Goal: Information Seeking & Learning: Learn about a topic

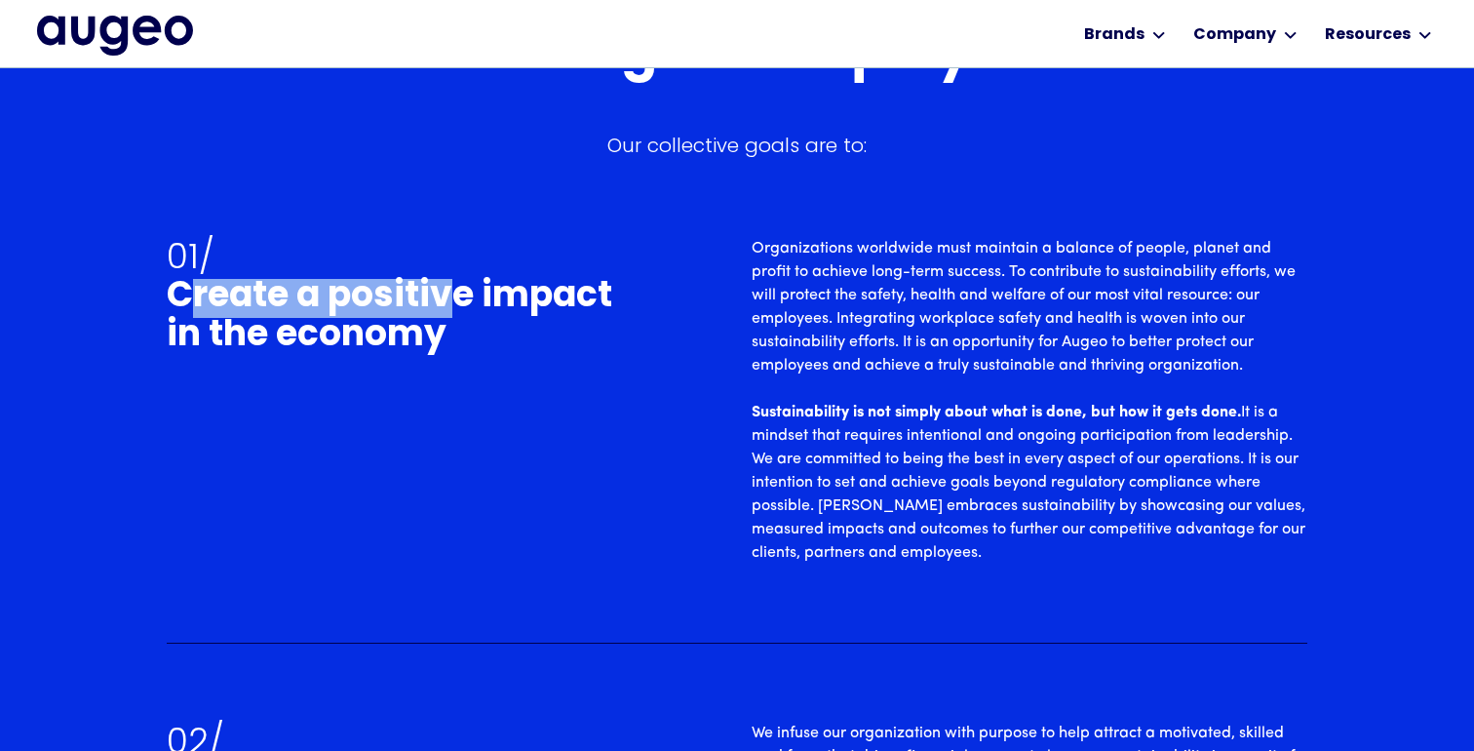
drag, startPoint x: 455, startPoint y: 312, endPoint x: 183, endPoint y: 274, distance: 274.7
click at [183, 274] on h2 "01/ Create a positive impact in the economy" at bounding box center [401, 297] width 469 height 120
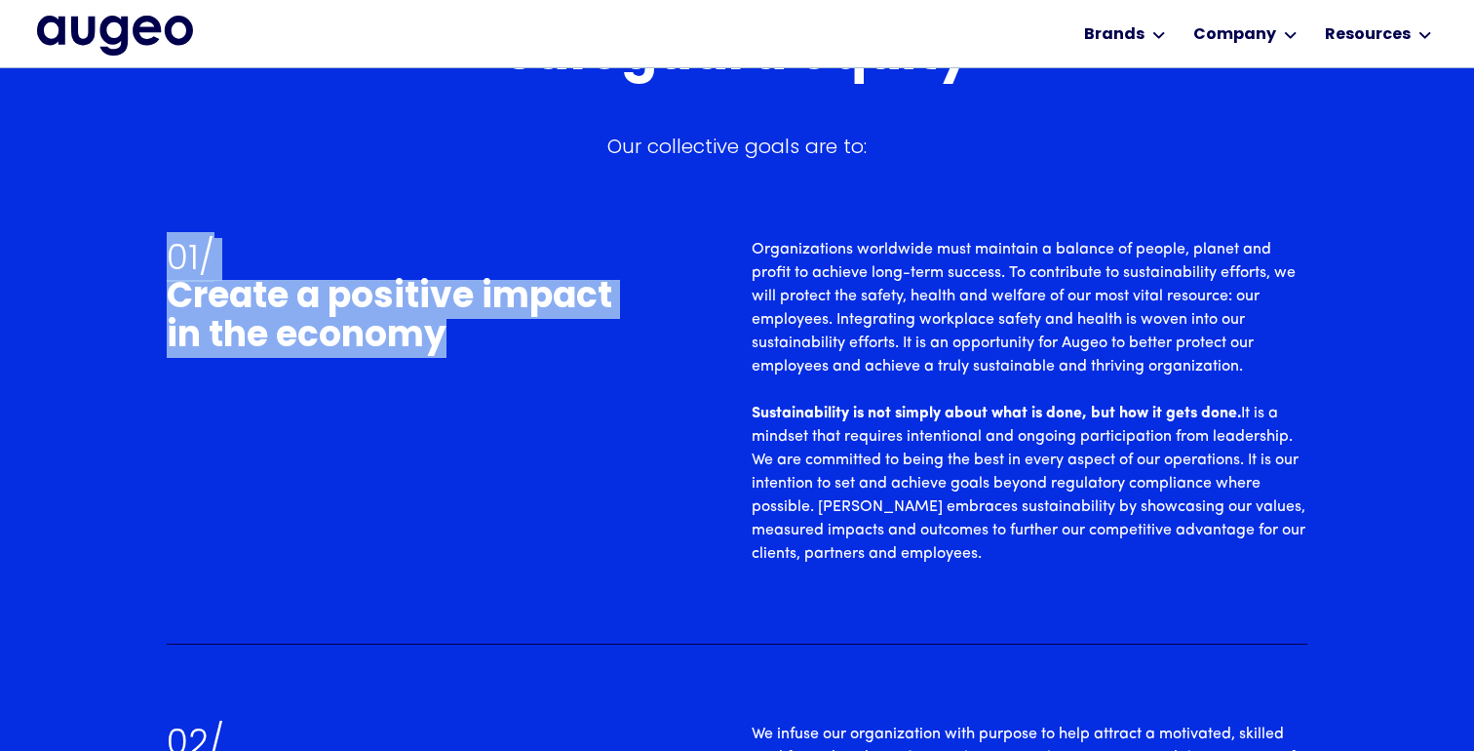
drag, startPoint x: 442, startPoint y: 346, endPoint x: 119, endPoint y: 222, distance: 345.7
click at [119, 222] on div "Social responsibility Fostering longevity to safeguard equity Our collective go…" at bounding box center [737, 700] width 1474 height 1797
copy h2 "01/ Create a positive impact in the economy"
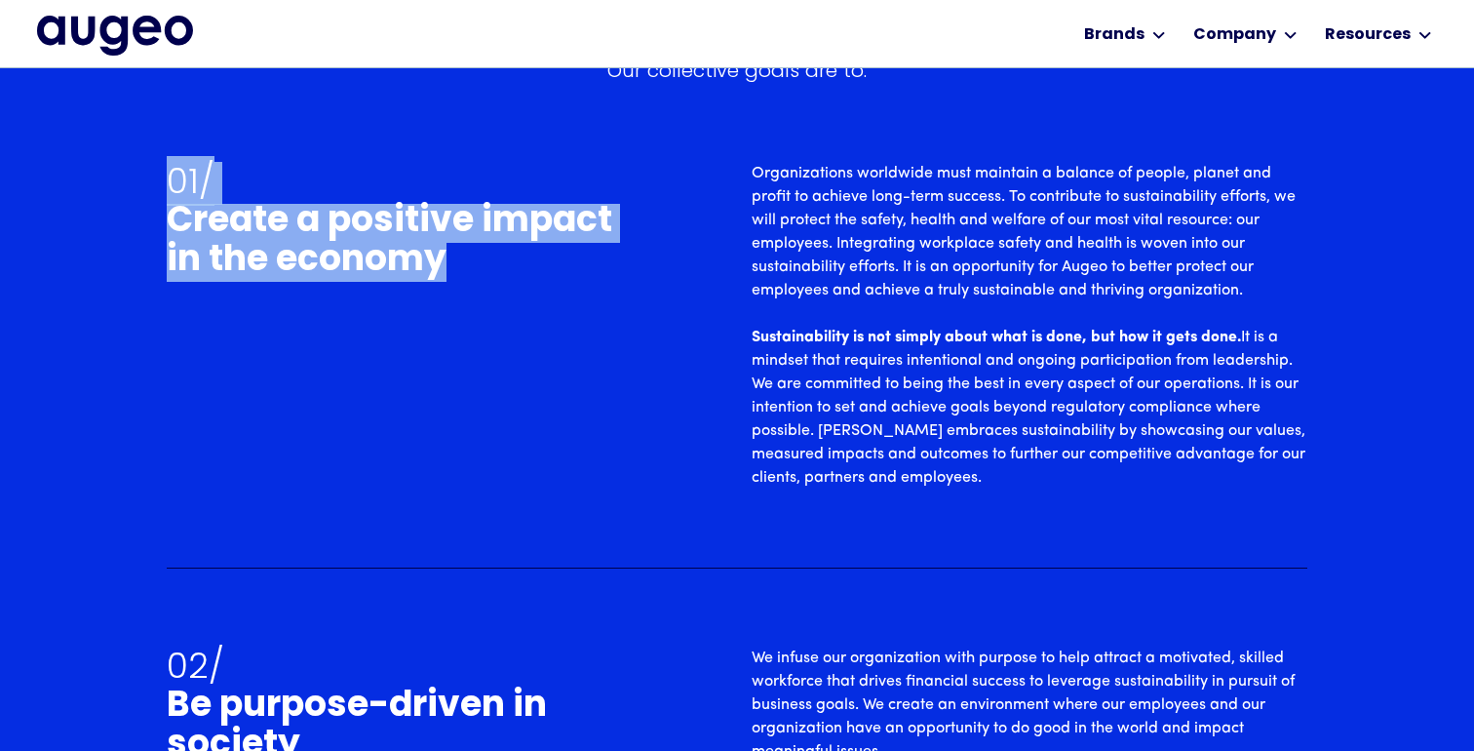
scroll to position [5196, 0]
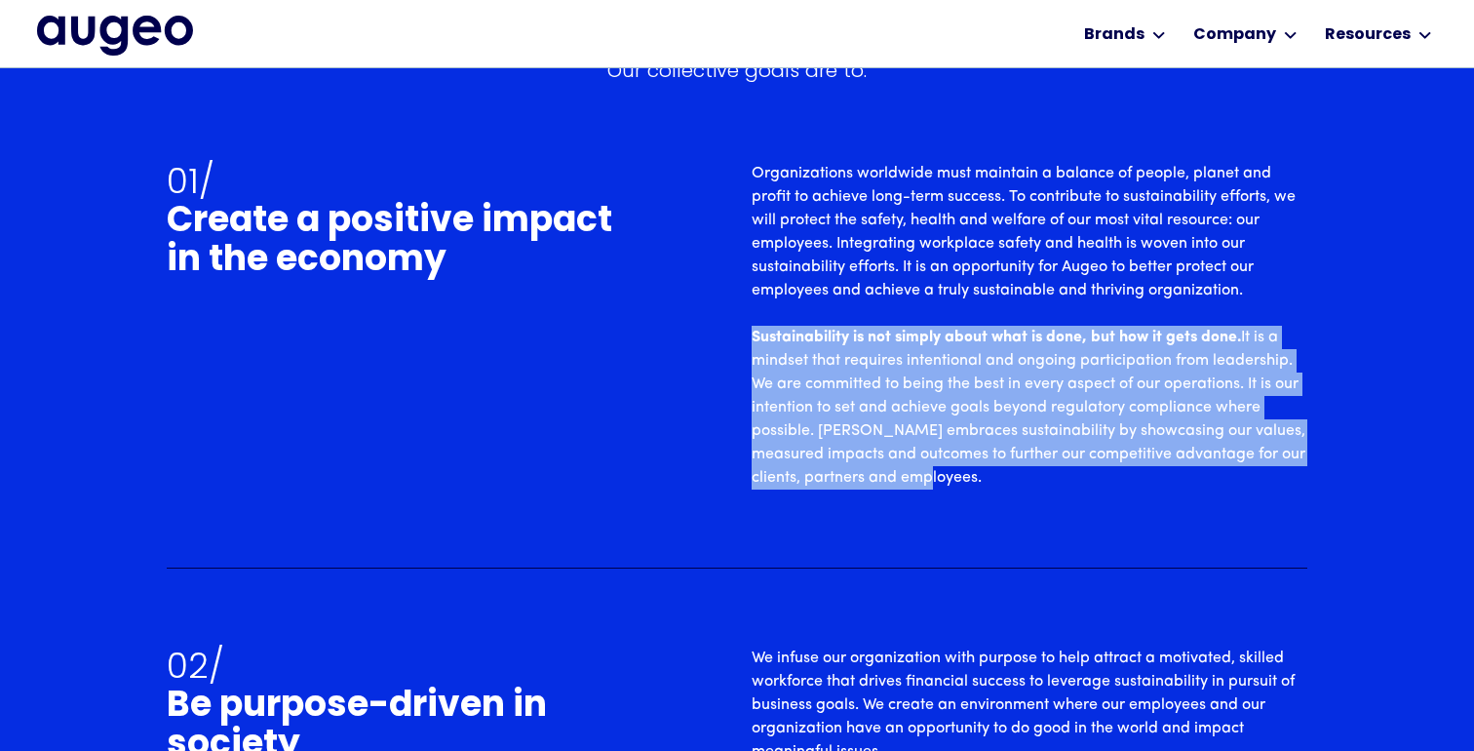
drag, startPoint x: 958, startPoint y: 477, endPoint x: 744, endPoint y: 338, distance: 254.5
click at [744, 338] on div "01/ Create a positive impact in the economy Organizations worldwide must mainta…" at bounding box center [737, 326] width 1141 height 328
copy p "Sustainability is not simply about what is done, but how it gets done. It is a …"
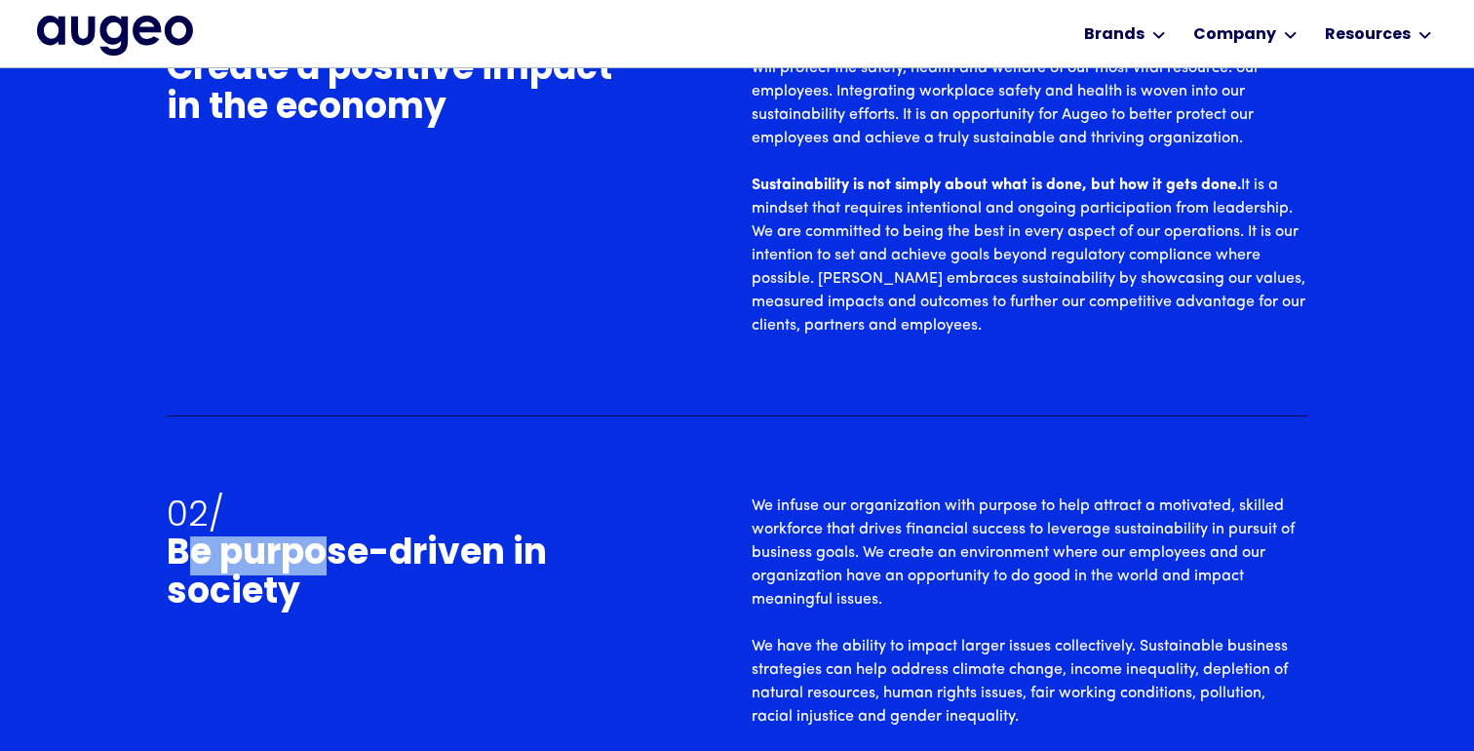
scroll to position [5348, 0]
drag, startPoint x: 331, startPoint y: 584, endPoint x: 148, endPoint y: 565, distance: 183.4
click at [148, 565] on div "Social responsibility Fostering longevity to safeguard equity Our collective go…" at bounding box center [737, 472] width 1474 height 1797
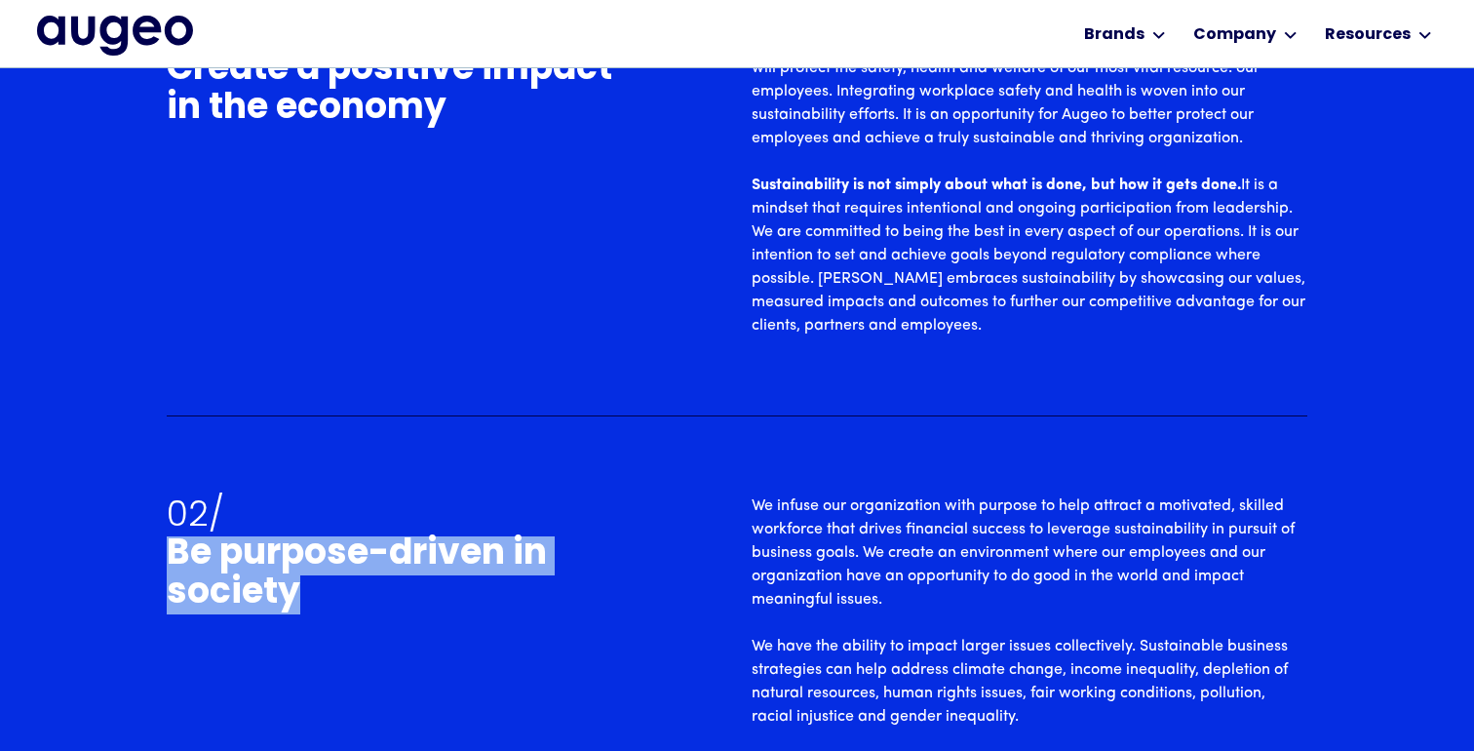
drag, startPoint x: 291, startPoint y: 594, endPoint x: 149, endPoint y: 556, distance: 146.4
click at [149, 556] on div "Social responsibility Fostering longevity to safeguard equity Our collective go…" at bounding box center [737, 472] width 1474 height 1797
copy h2 "Be purpose-driven in society"
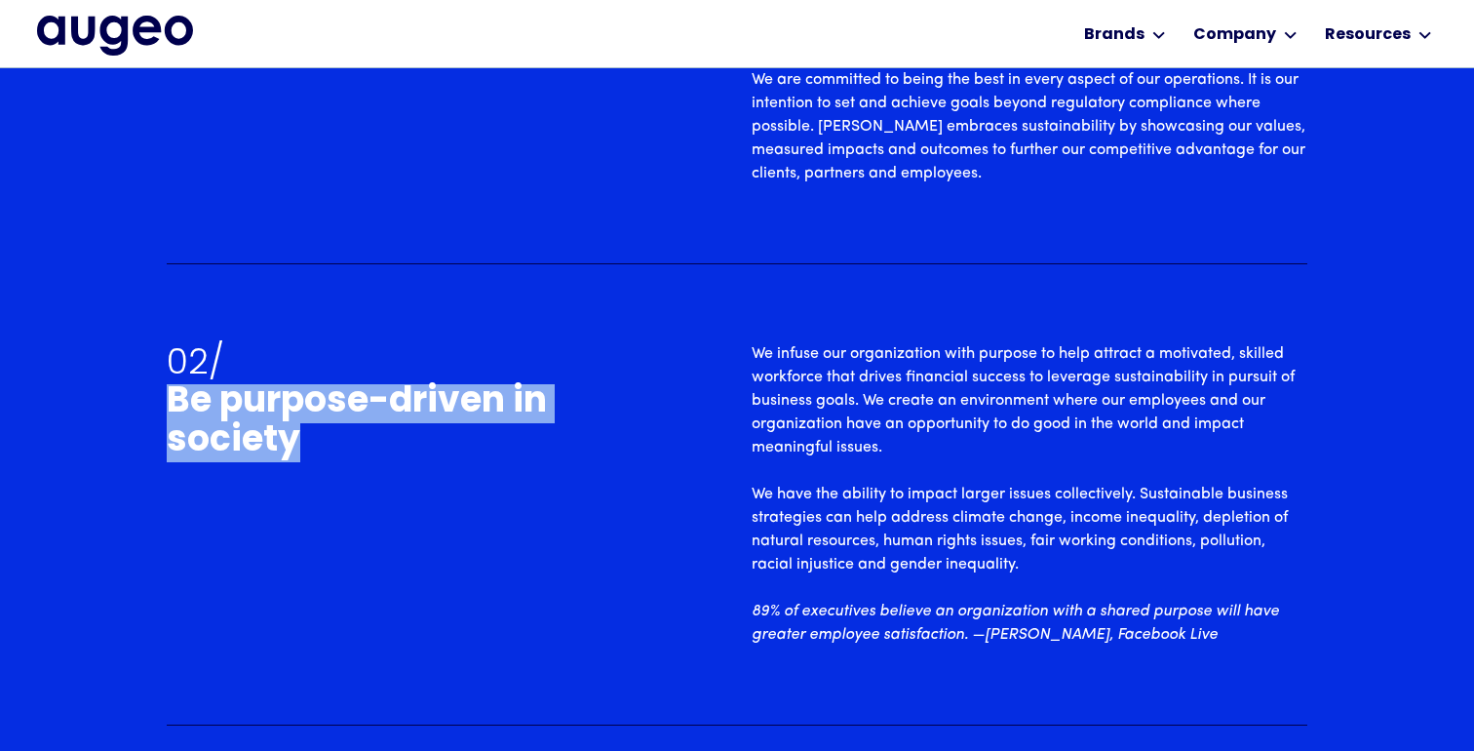
scroll to position [5499, 0]
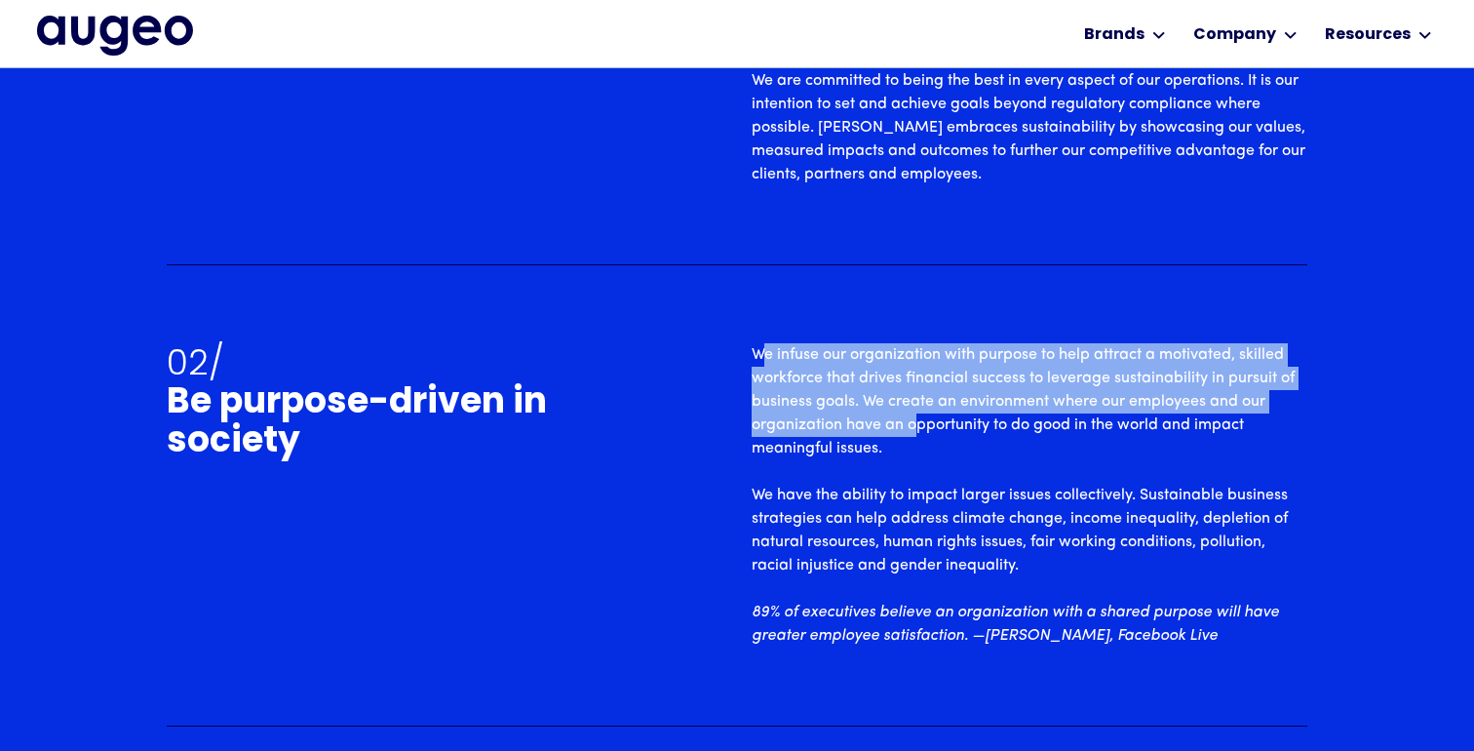
drag, startPoint x: 759, startPoint y: 350, endPoint x: 919, endPoint y: 434, distance: 181.4
click at [920, 434] on p "We infuse our organization with purpose to help attract a motivated, skilled wo…" at bounding box center [1030, 495] width 556 height 304
click at [898, 434] on p "We infuse our organization with purpose to help attract a motivated, skilled wo…" at bounding box center [1030, 495] width 556 height 304
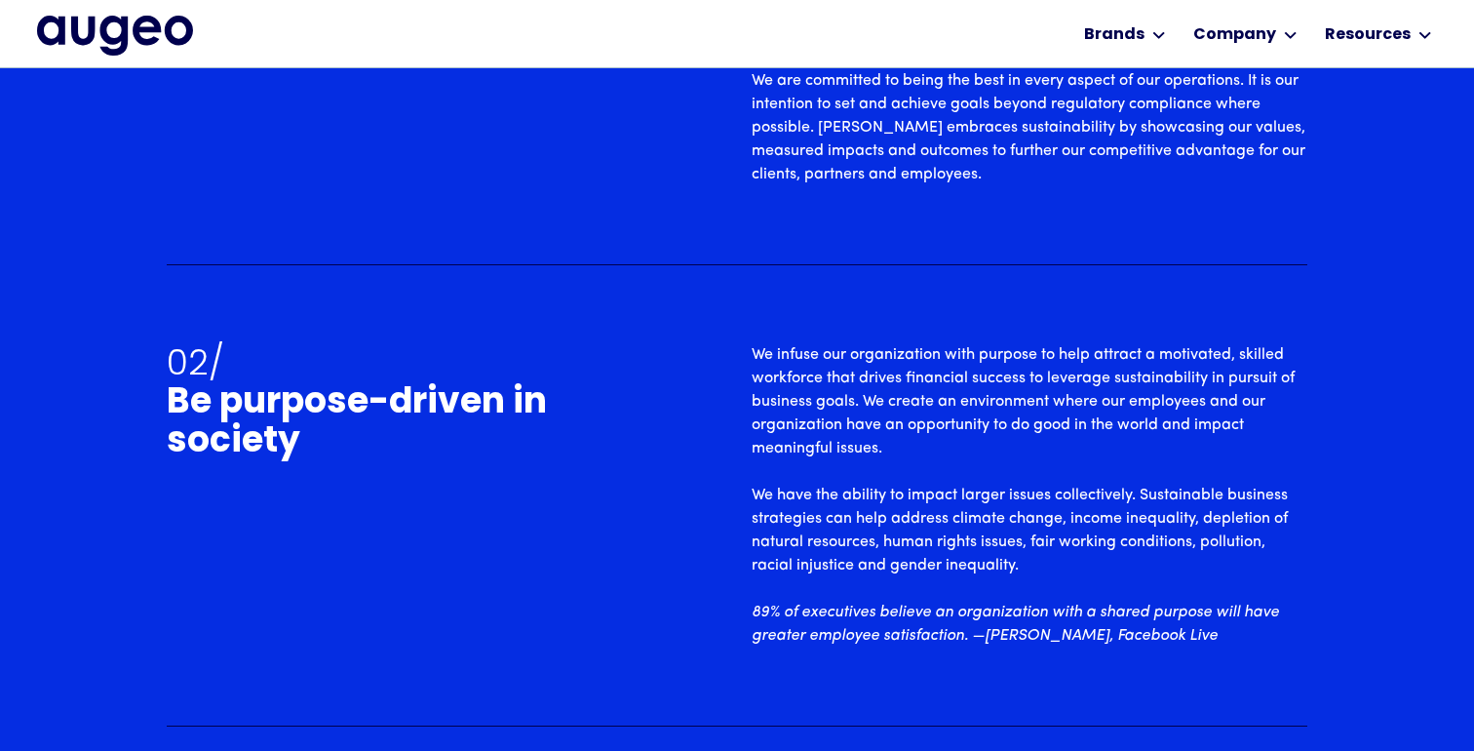
click at [896, 435] on p "We infuse our organization with purpose to help attract a motivated, skilled wo…" at bounding box center [1030, 495] width 556 height 304
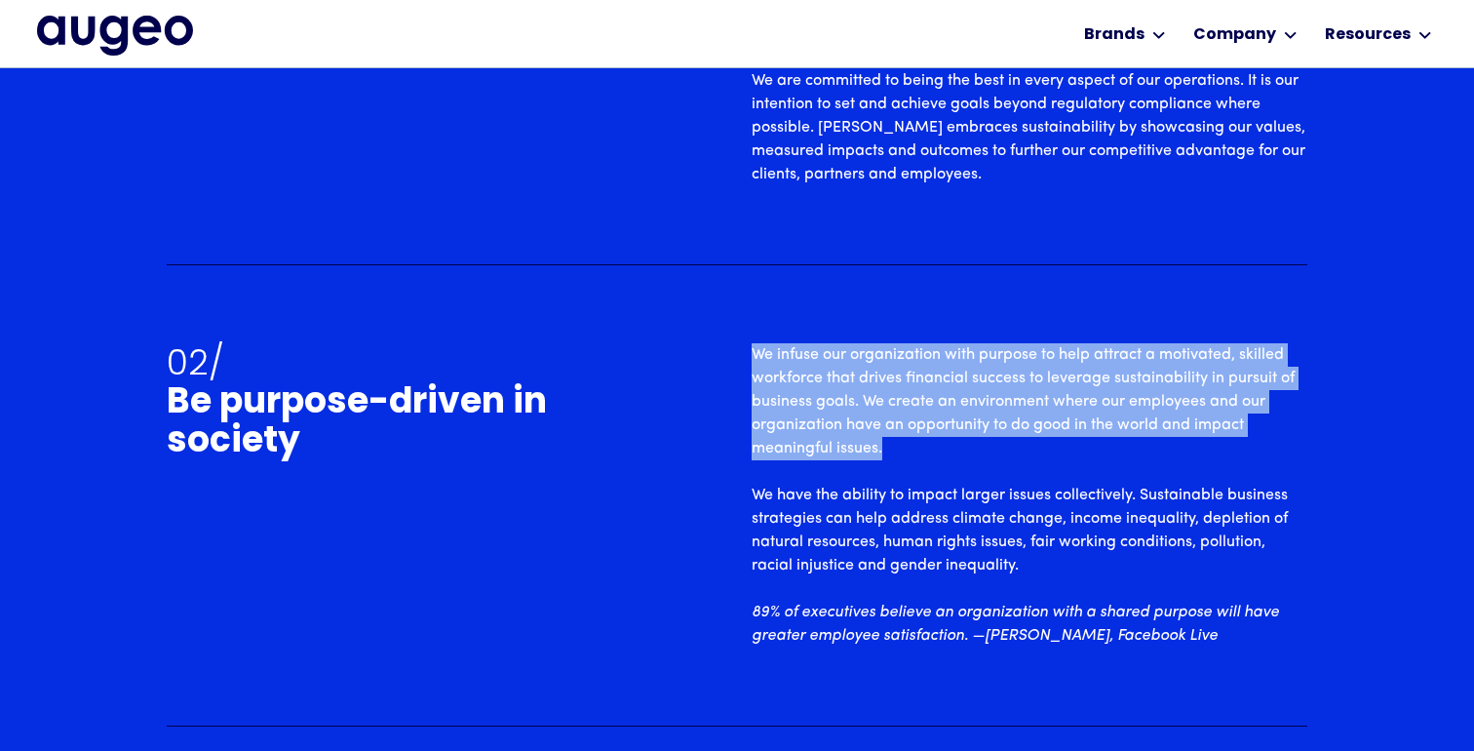
drag, startPoint x: 885, startPoint y: 444, endPoint x: 750, endPoint y: 345, distance: 167.5
click at [750, 345] on div "02/ Be purpose-driven in society We infuse our organization with purpose to hel…" at bounding box center [737, 495] width 1141 height 304
copy p "We infuse our organization with purpose to help attract a motivated, skilled wo…"
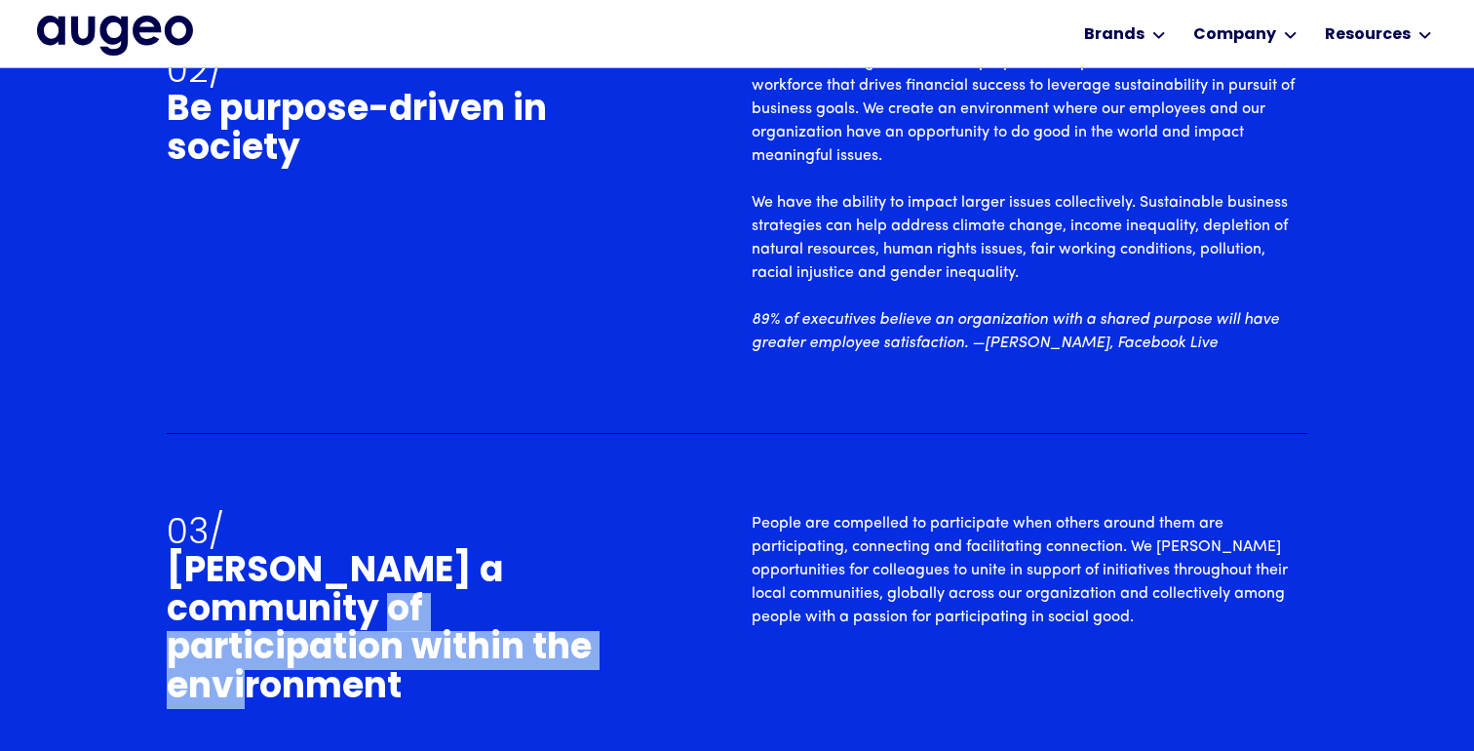
scroll to position [5792, 0]
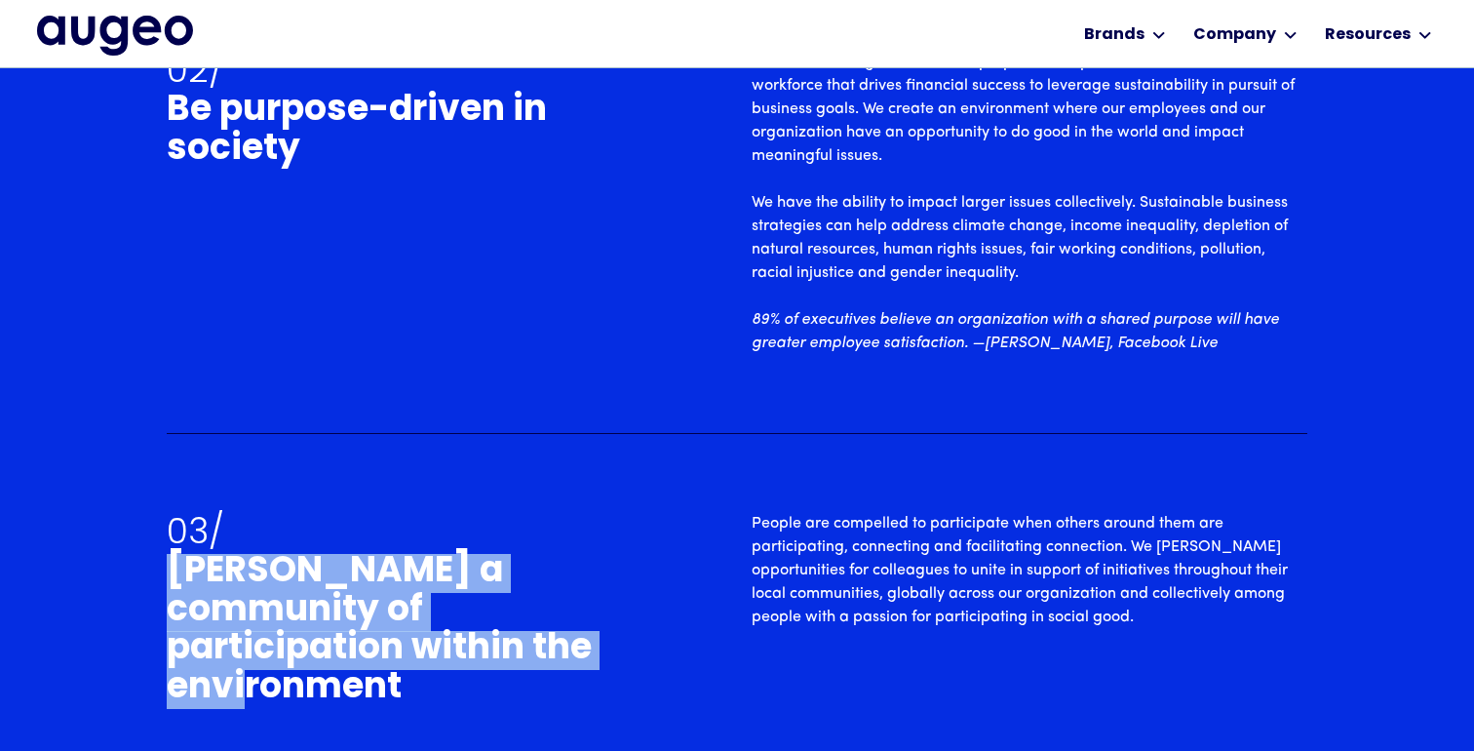
drag, startPoint x: 406, startPoint y: 661, endPoint x: 138, endPoint y: 567, distance: 283.4
click at [138, 567] on div "Social responsibility Fostering longevity to safeguard equity Our collective go…" at bounding box center [737, 28] width 1474 height 1797
copy h2 "[PERSON_NAME] a community of participation within the environment"
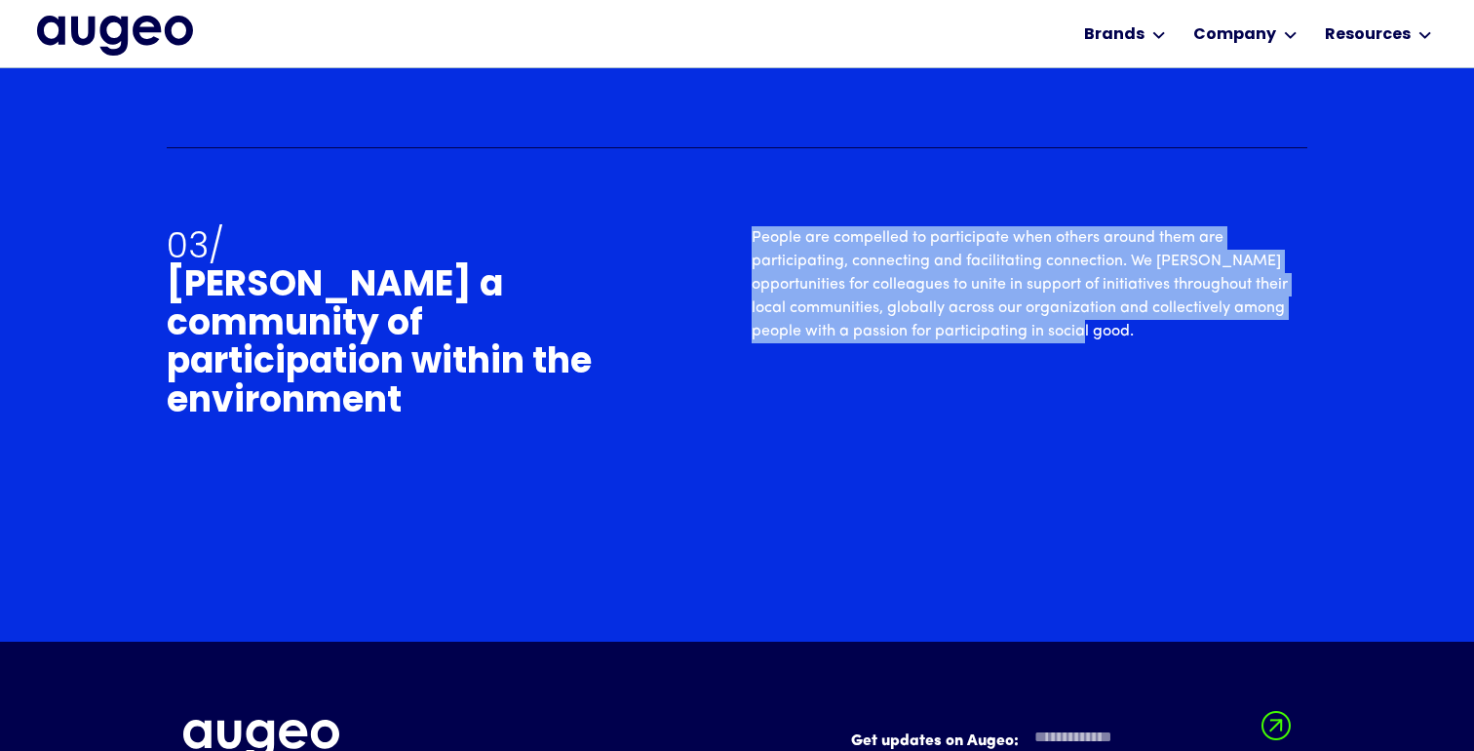
scroll to position [6078, 0]
drag, startPoint x: 1132, startPoint y: 337, endPoint x: 733, endPoint y: 243, distance: 409.9
click at [733, 243] on div "03/ [PERSON_NAME] a community of participation within the environment People ar…" at bounding box center [737, 332] width 1141 height 213
copy p "People are compelled to participate when others around them are participating, …"
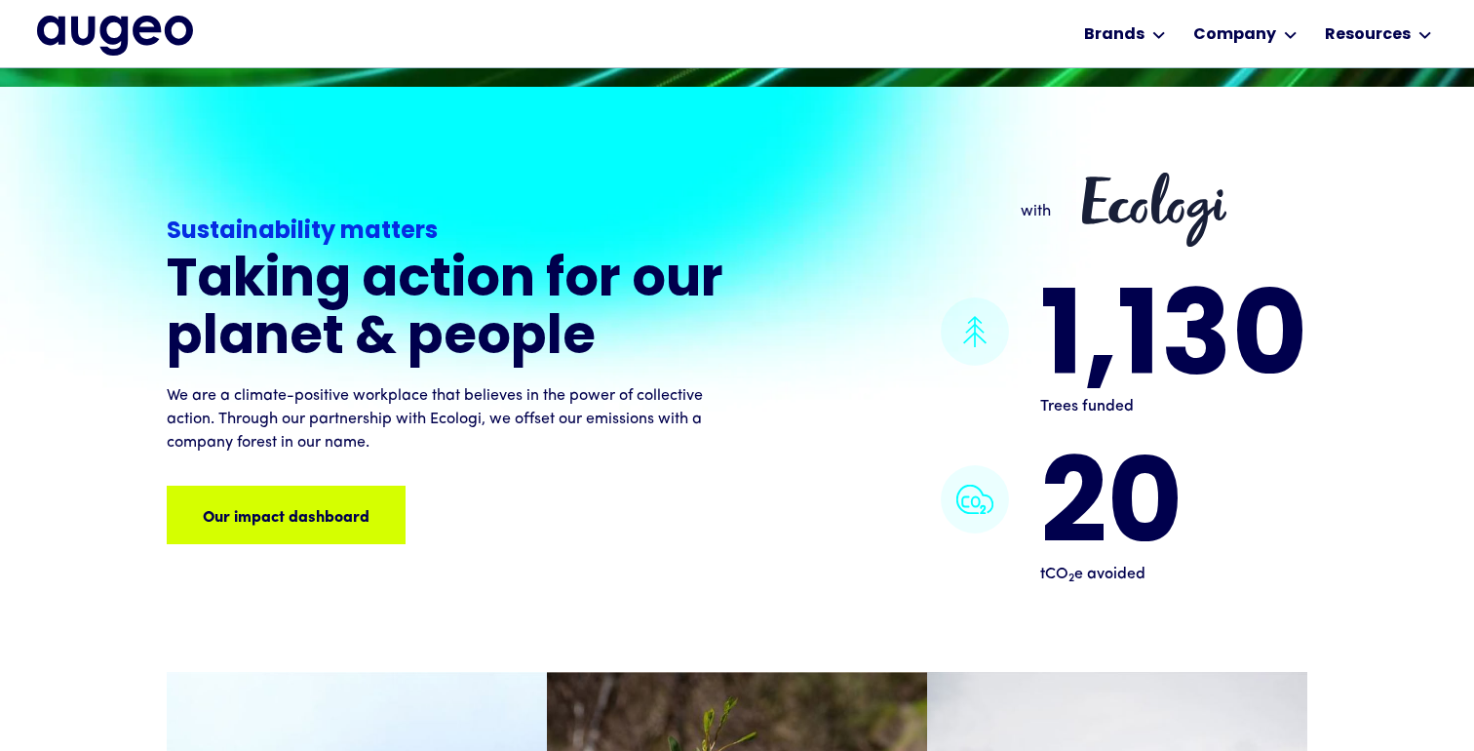
scroll to position [1333, 0]
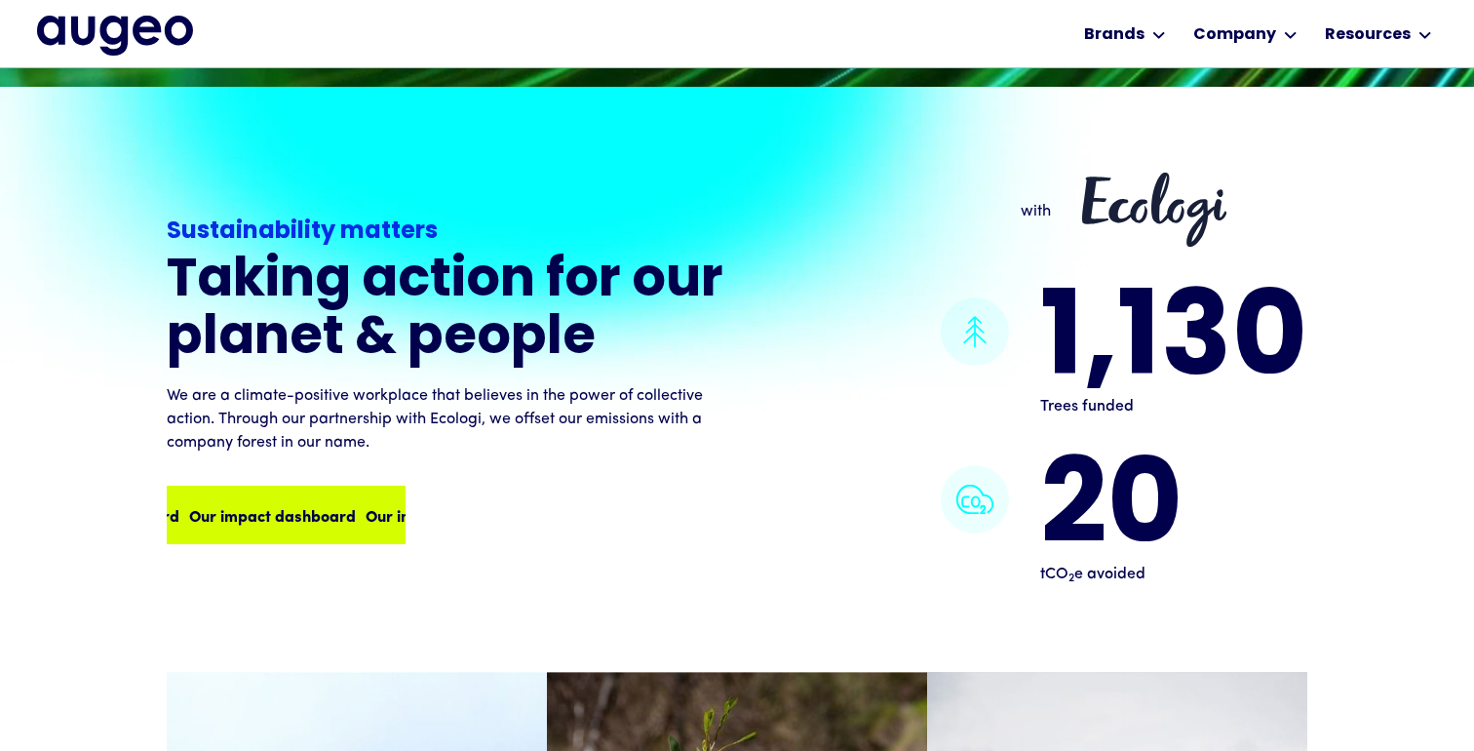
click at [371, 532] on div "Our impact dashboard Our impact dashboard Our impact dashboard Our impact dashb…" at bounding box center [286, 515] width 235 height 55
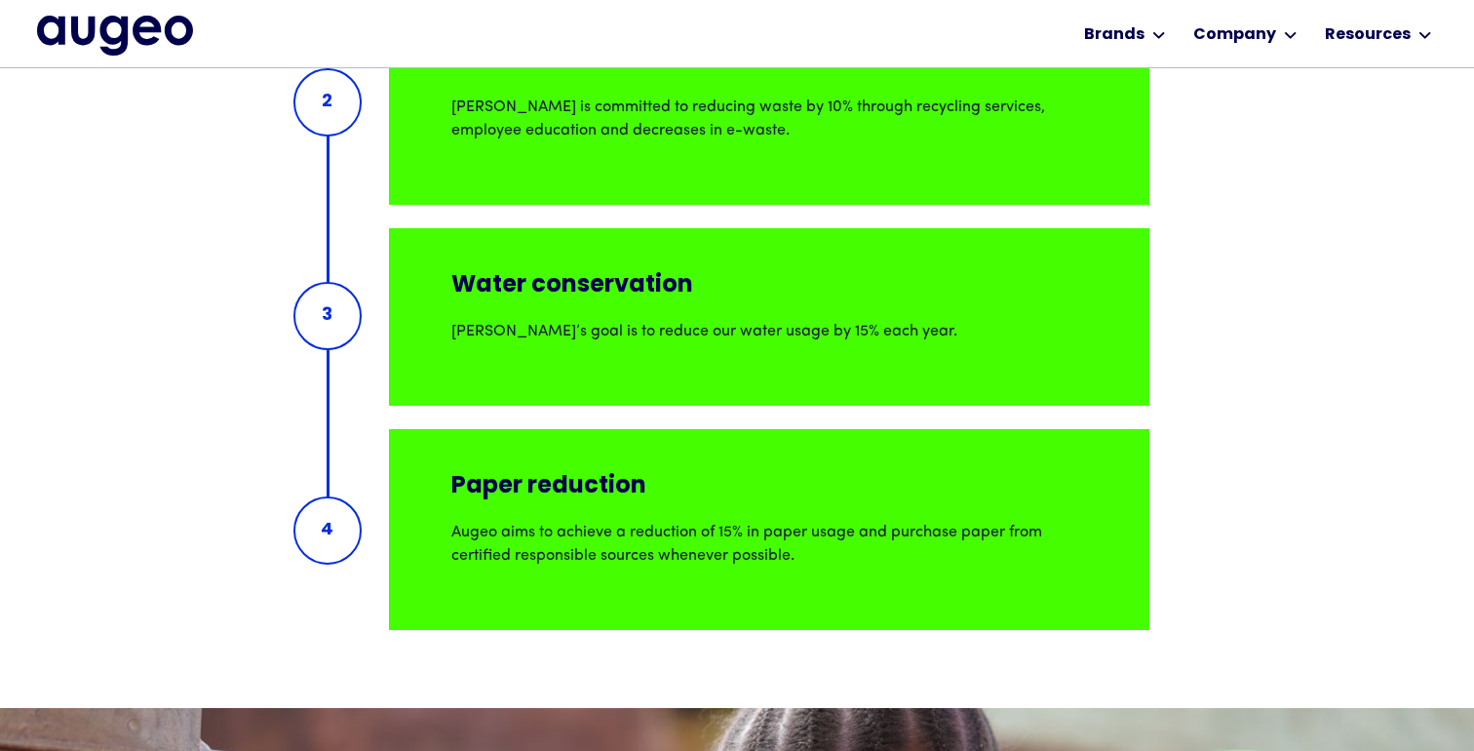
scroll to position [3046, 0]
